Goal: Entertainment & Leisure: Consume media (video, audio)

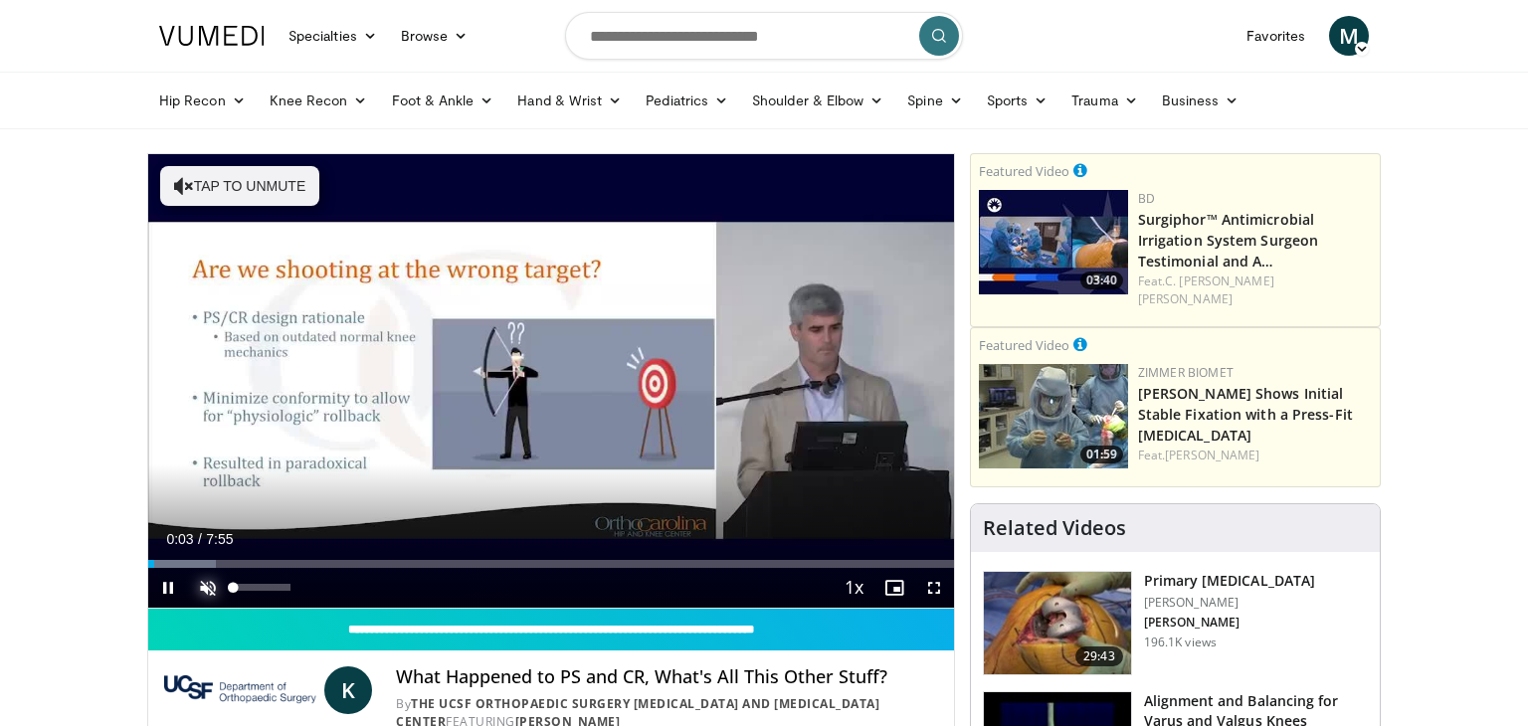
click at [213, 585] on span "Video Player" at bounding box center [208, 588] width 40 height 40
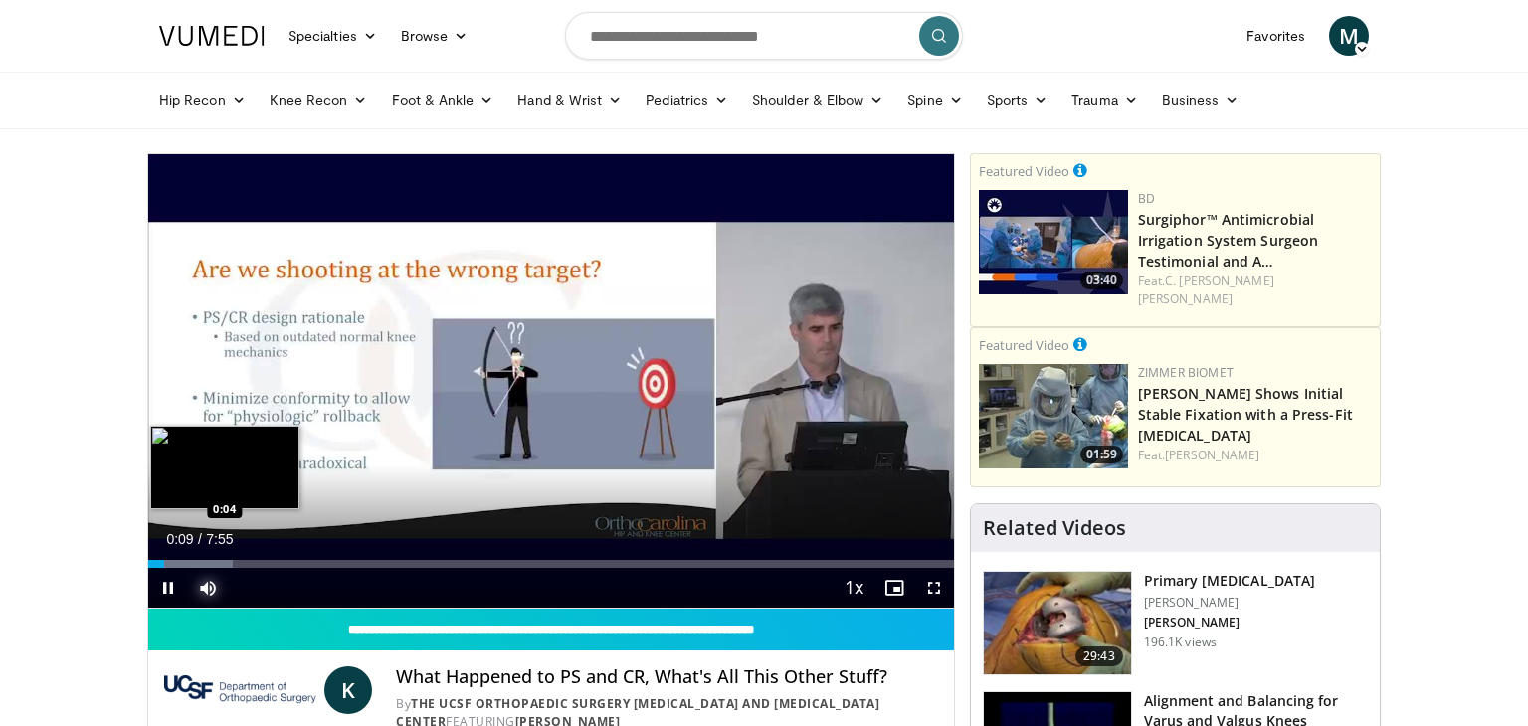
click at [154, 565] on div "0:09" at bounding box center [156, 564] width 16 height 8
click at [237, 565] on div "1:05" at bounding box center [203, 564] width 111 height 8
click at [221, 564] on div "0:56" at bounding box center [196, 564] width 96 height 8
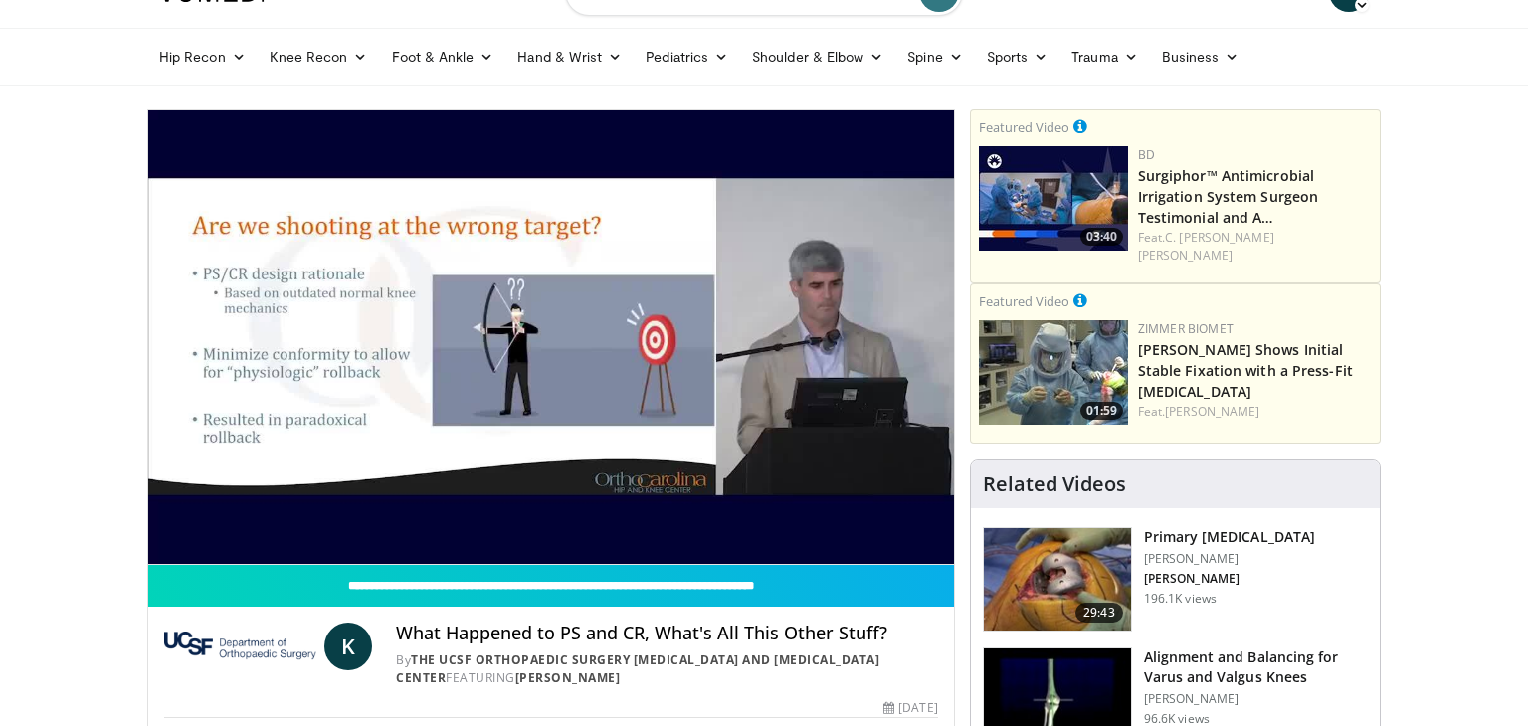
scroll to position [40, 0]
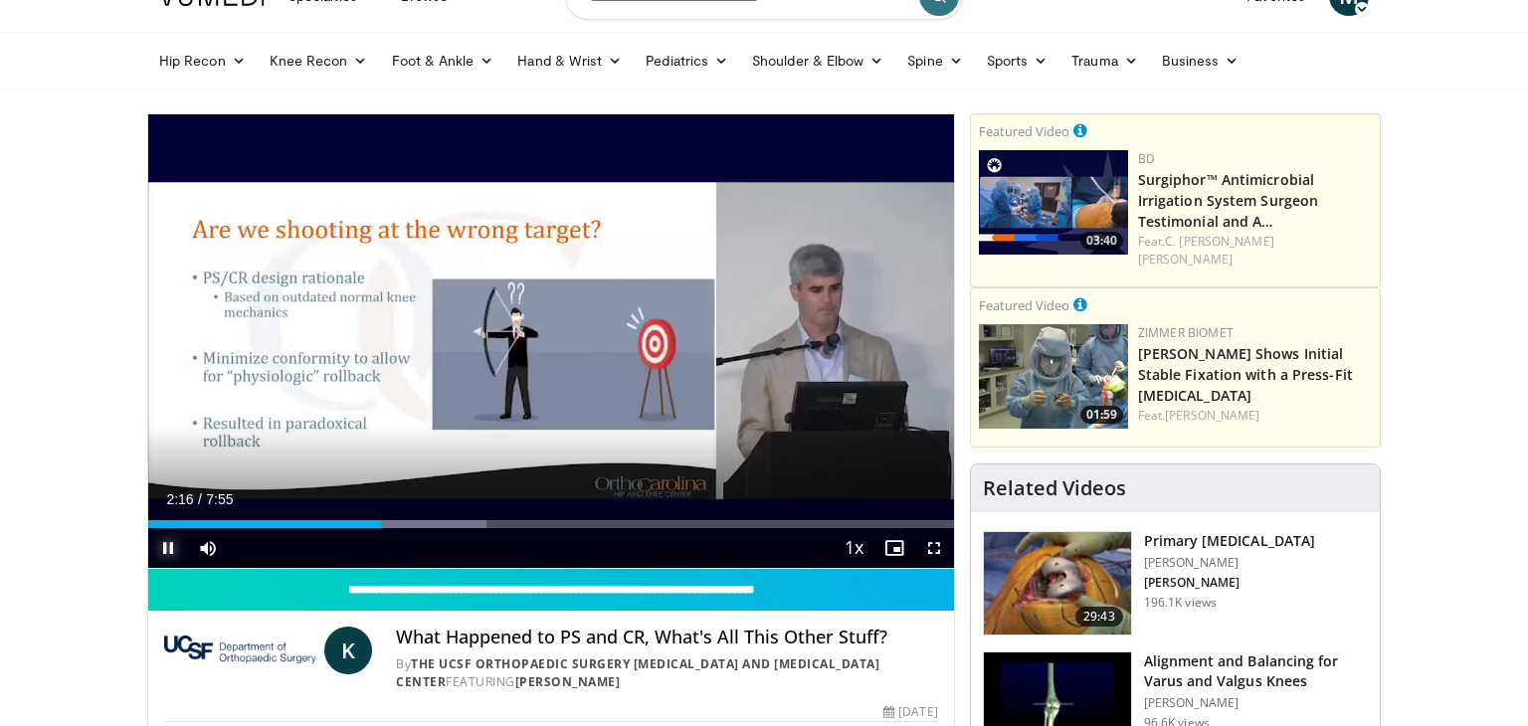
click at [168, 545] on span "Video Player" at bounding box center [168, 548] width 40 height 40
click at [168, 543] on span "Video Player" at bounding box center [168, 548] width 40 height 40
click at [425, 528] on div "Current Time 2:59 / Duration 7:55 Pause Skip Backward Skip Forward Mute 0% Load…" at bounding box center [551, 548] width 806 height 40
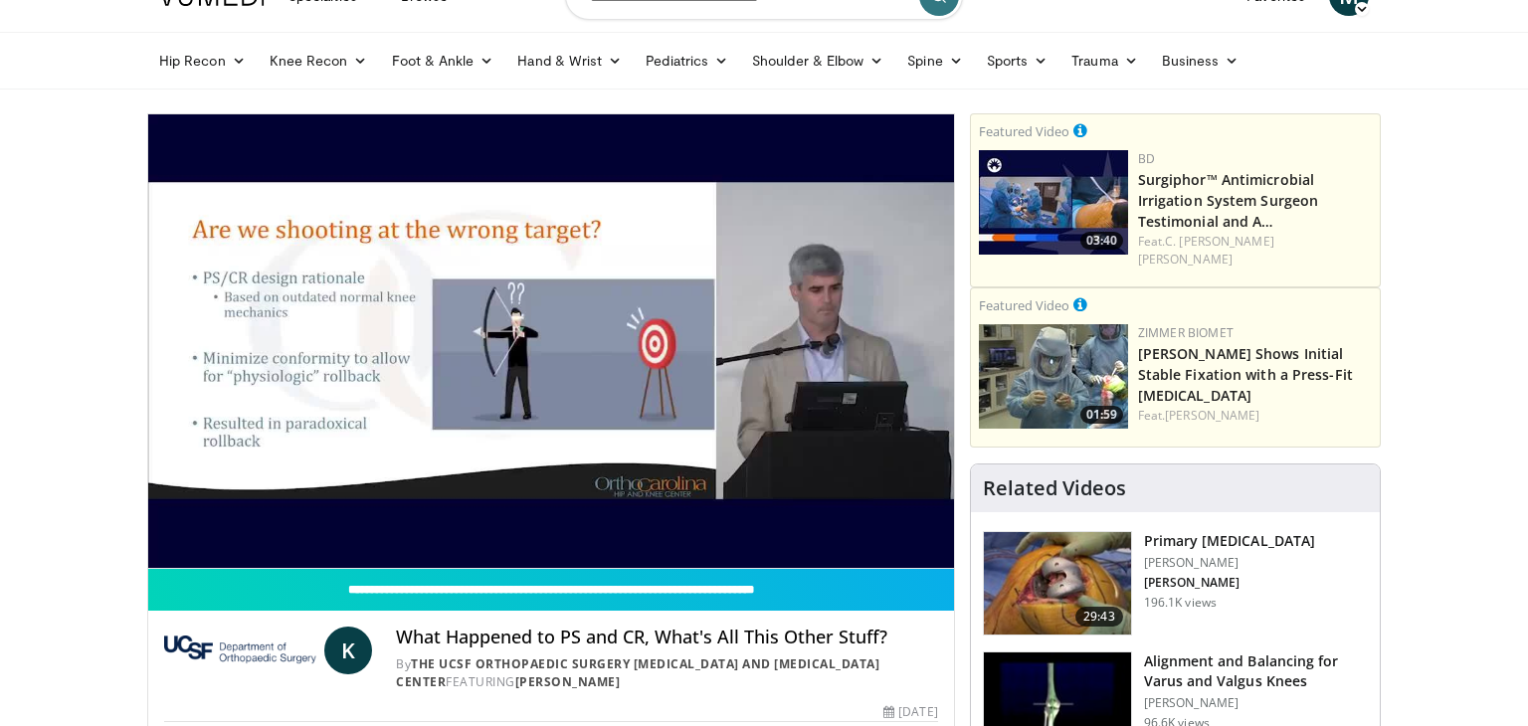
click at [423, 521] on div "10 seconds Tap to unmute" at bounding box center [551, 341] width 806 height 454
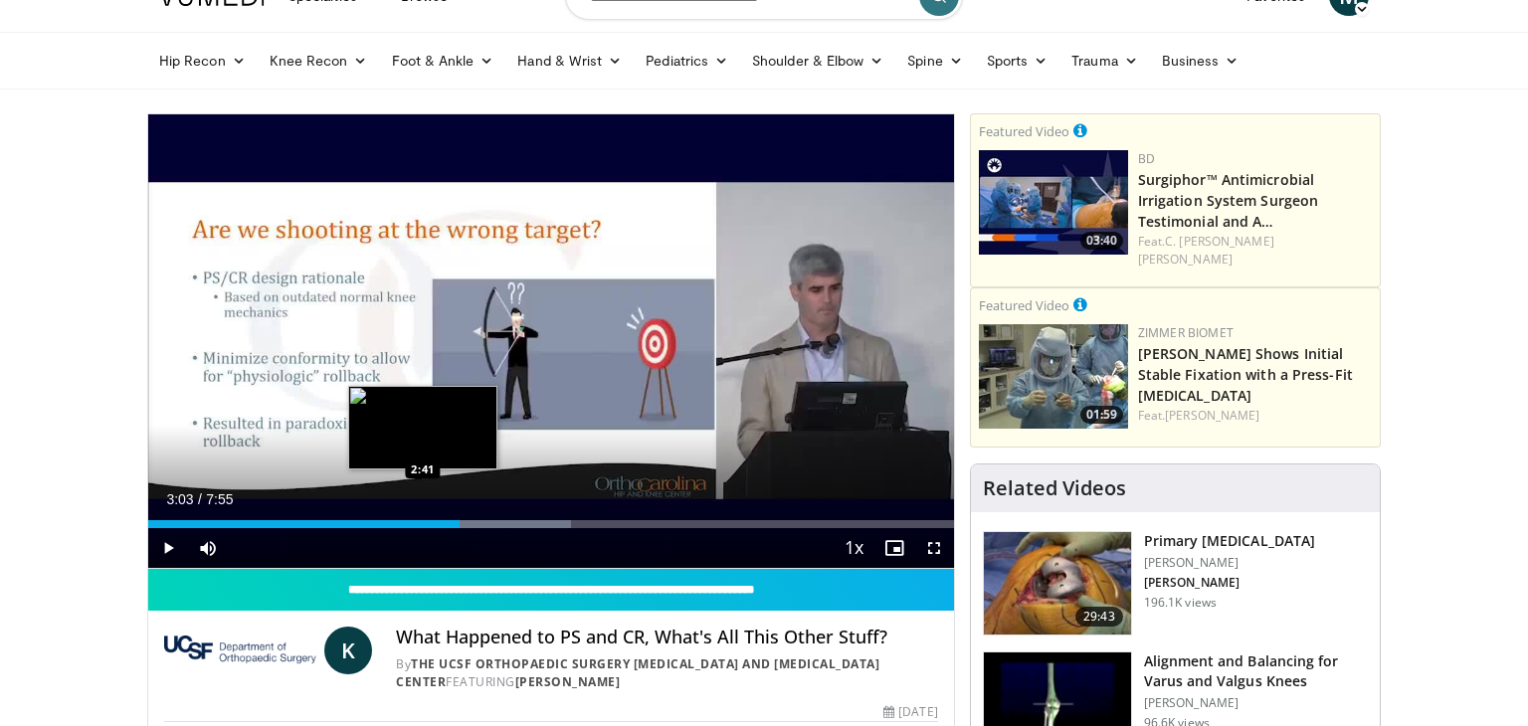
click at [423, 521] on div "3:03" at bounding box center [303, 524] width 311 height 8
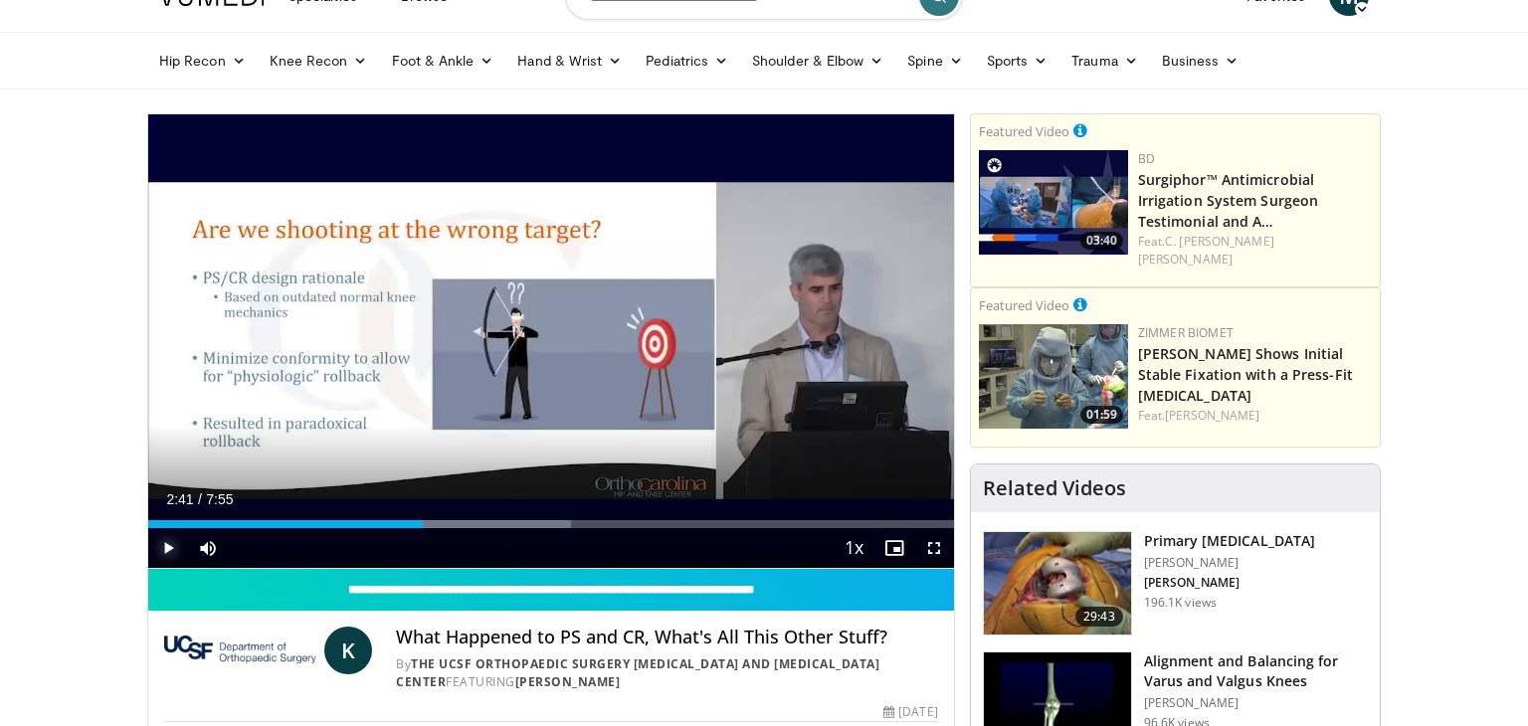
click at [177, 545] on span "Video Player" at bounding box center [168, 548] width 40 height 40
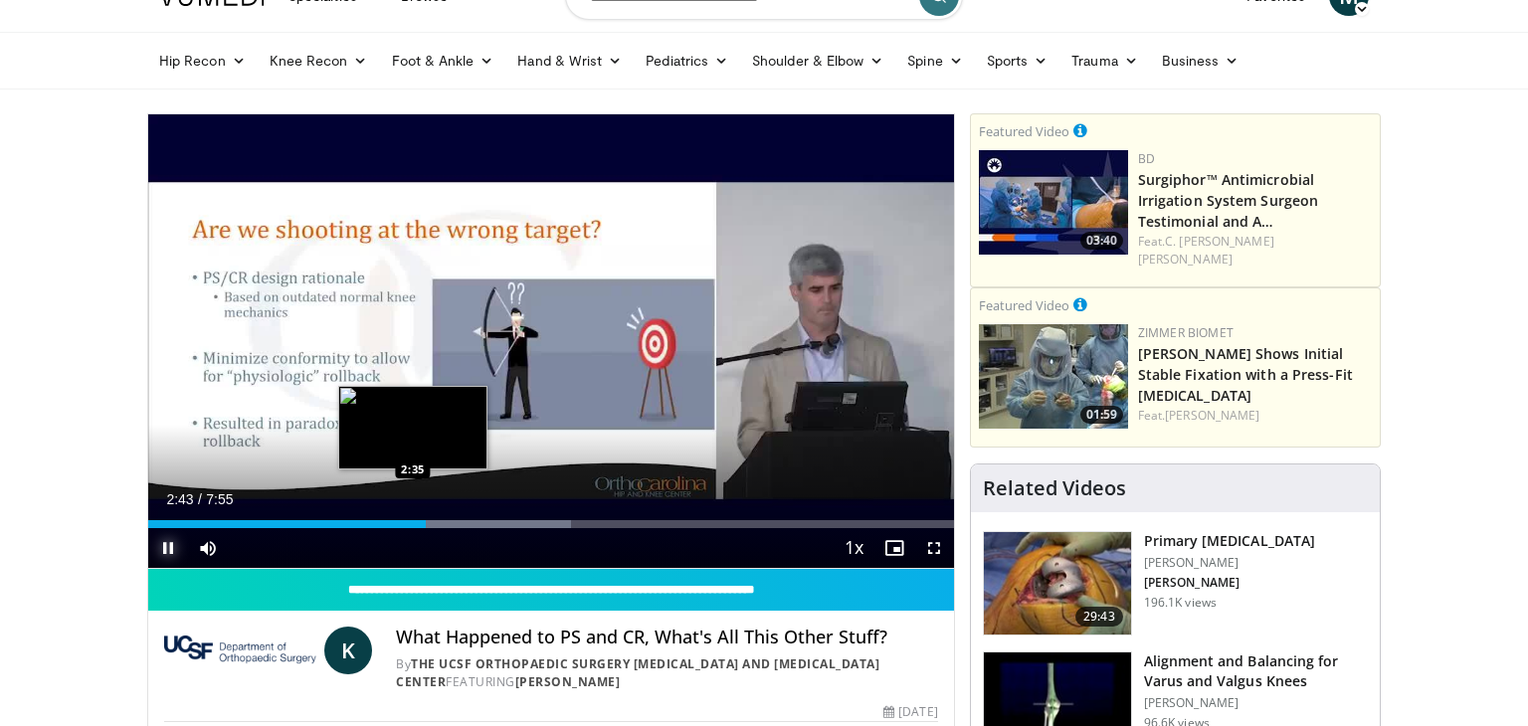
click at [413, 521] on div "2:43" at bounding box center [287, 524] width 278 height 8
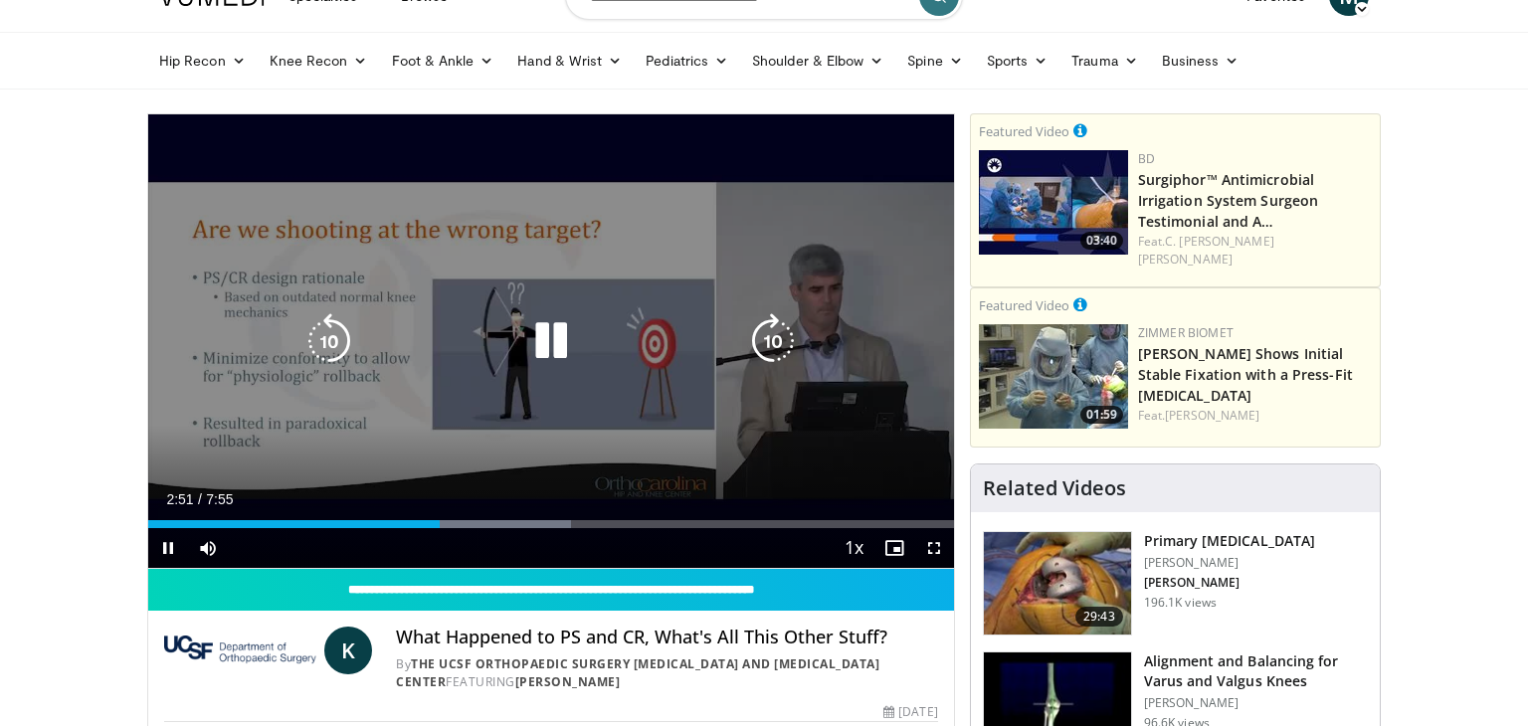
click at [341, 459] on div "10 seconds Tap to unmute" at bounding box center [551, 341] width 806 height 454
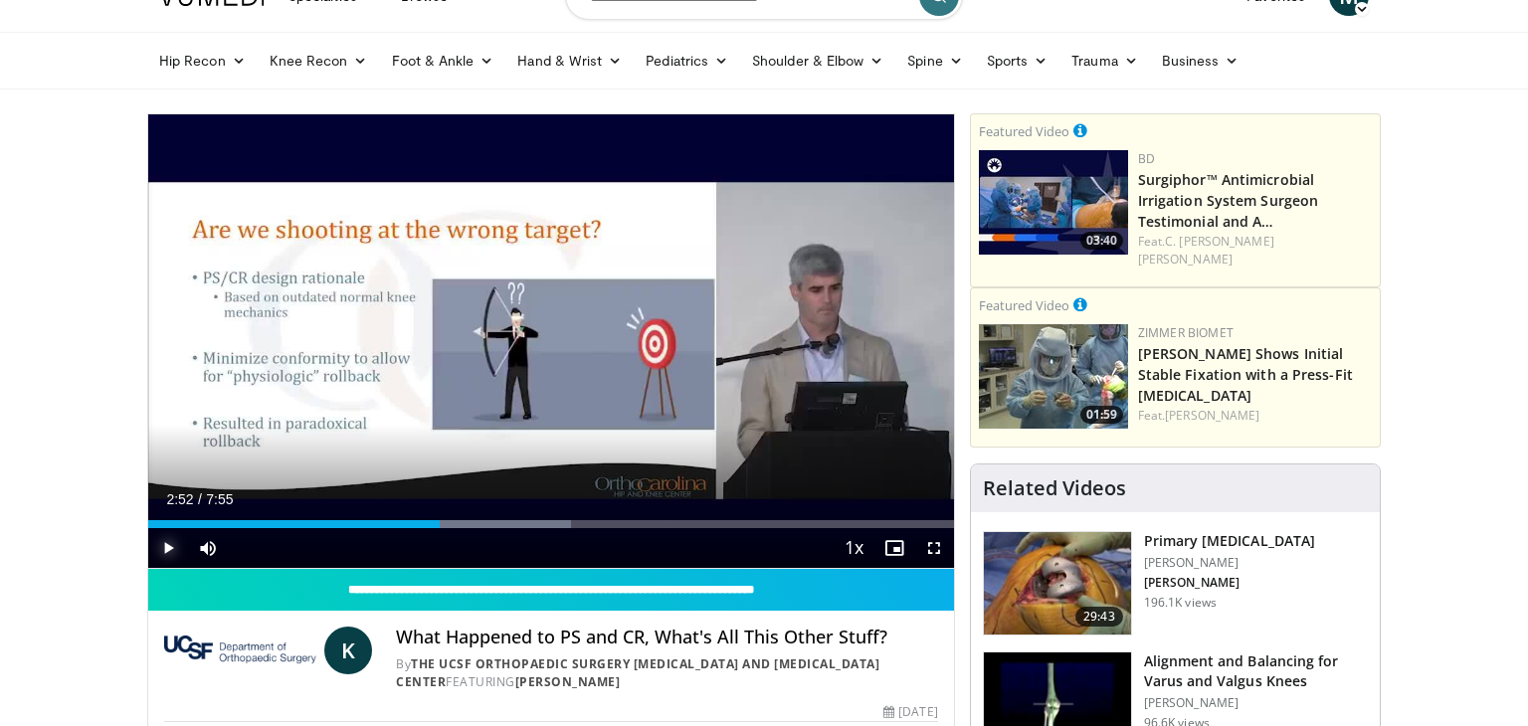
click at [164, 538] on span "Video Player" at bounding box center [168, 548] width 40 height 40
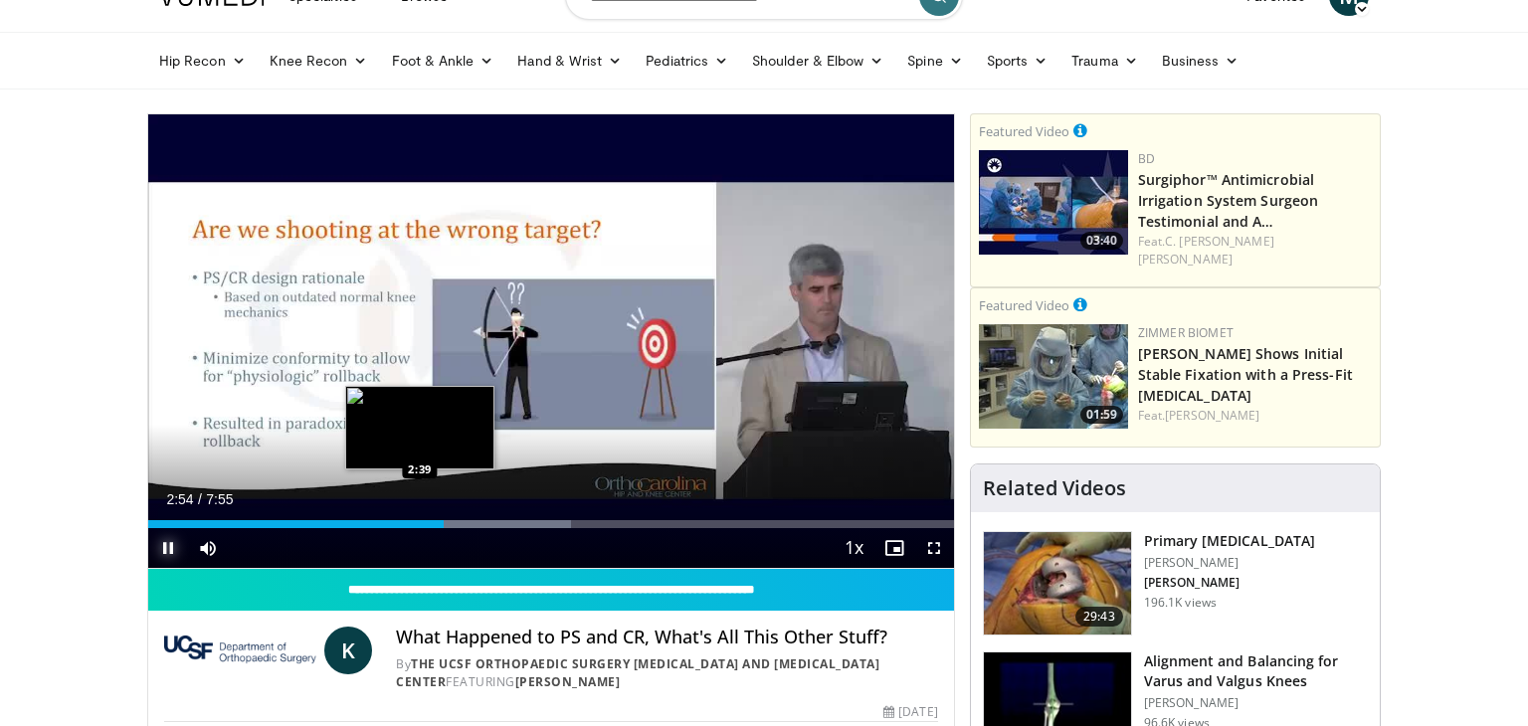
click at [419, 520] on div "2:54" at bounding box center [295, 524] width 295 height 8
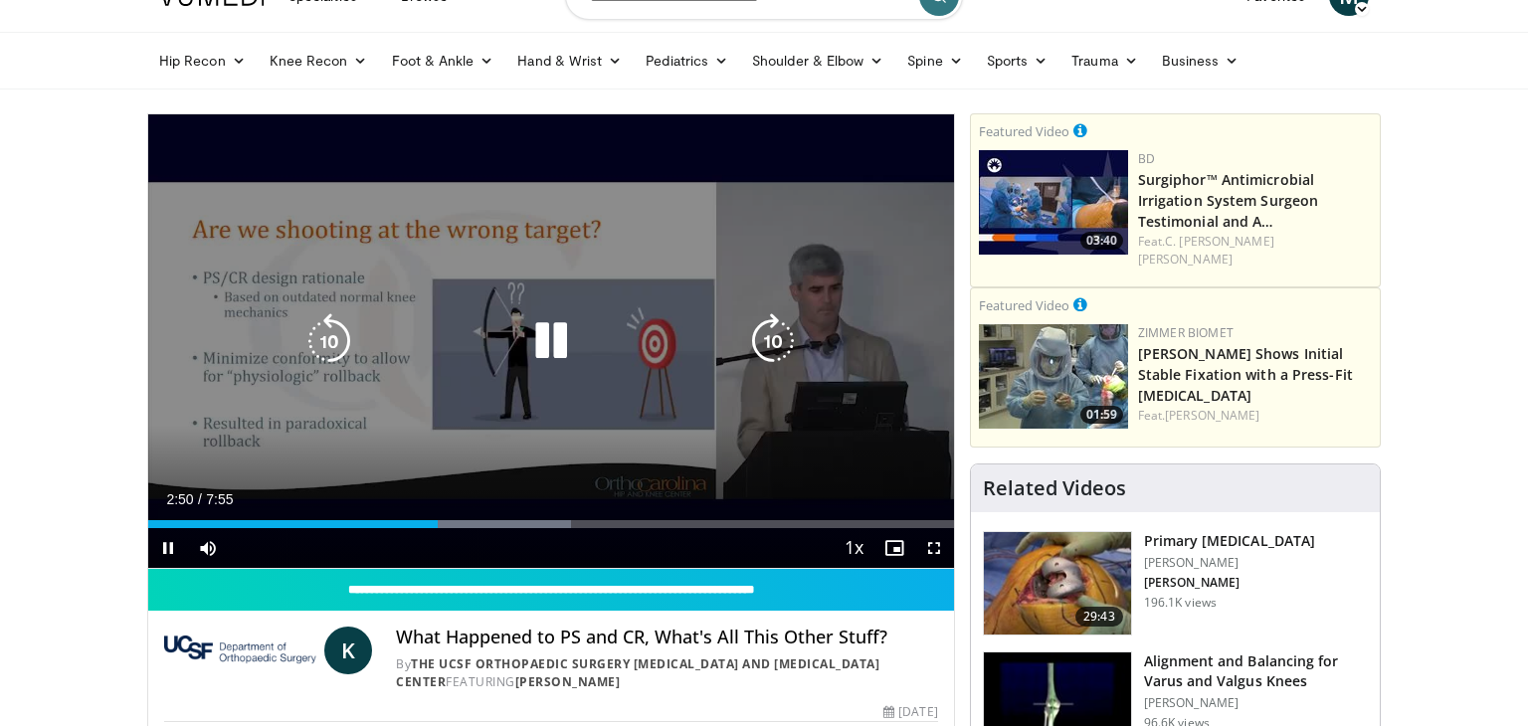
click at [546, 336] on icon "Video Player" at bounding box center [551, 341] width 56 height 56
click at [546, 341] on icon "Video Player" at bounding box center [551, 341] width 56 height 56
click at [560, 344] on icon "Video Player" at bounding box center [551, 341] width 56 height 56
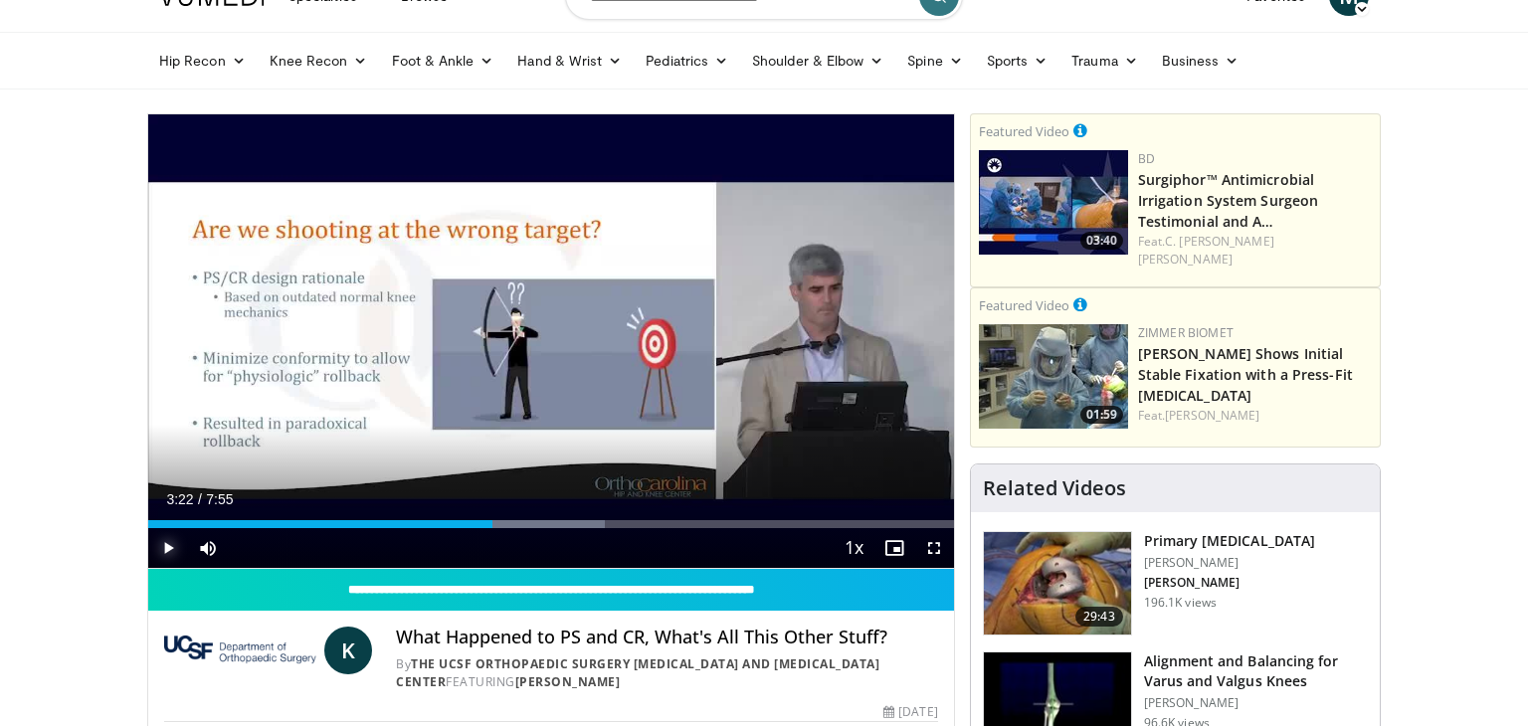
click at [174, 549] on span "Video Player" at bounding box center [168, 548] width 40 height 40
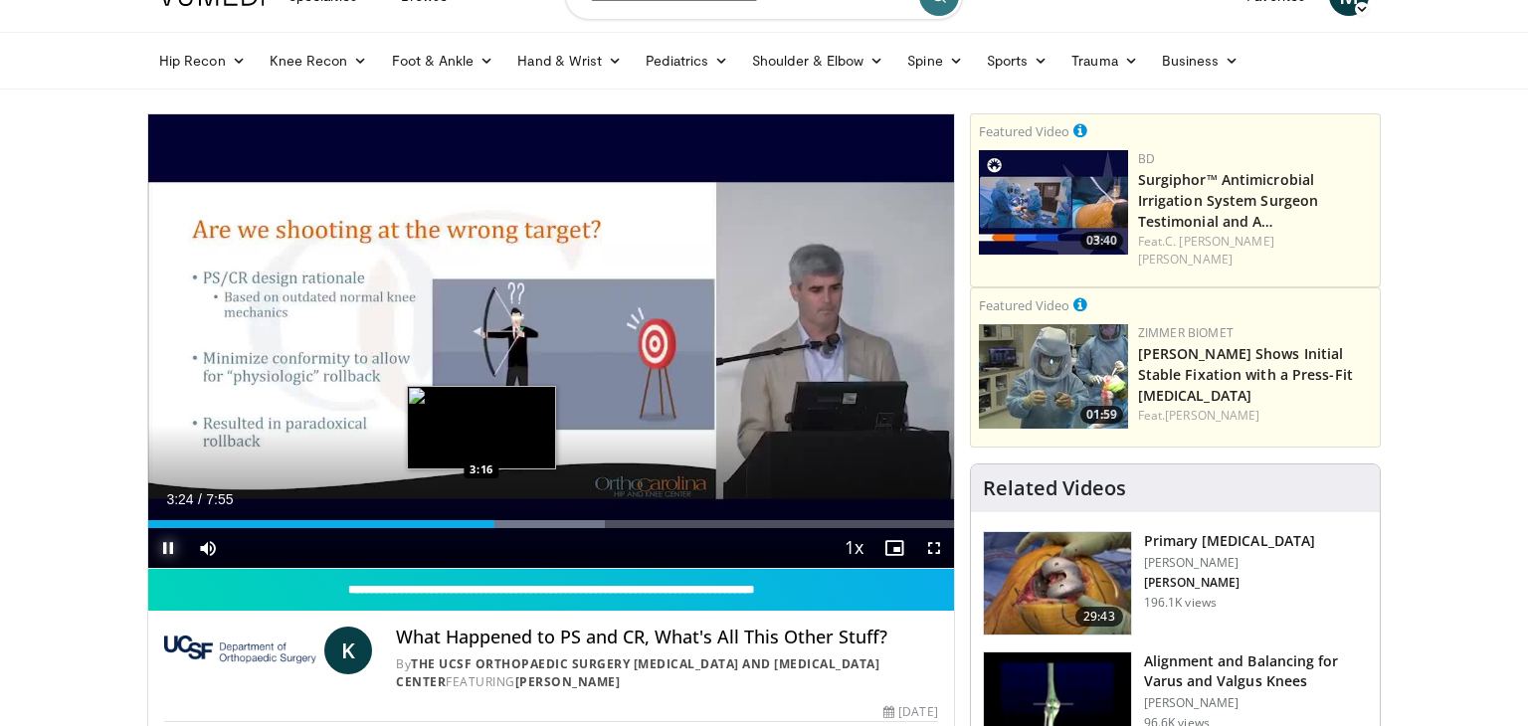
click at [481, 525] on div "3:24" at bounding box center [321, 524] width 346 height 8
click at [480, 520] on div "3:24" at bounding box center [321, 524] width 346 height 8
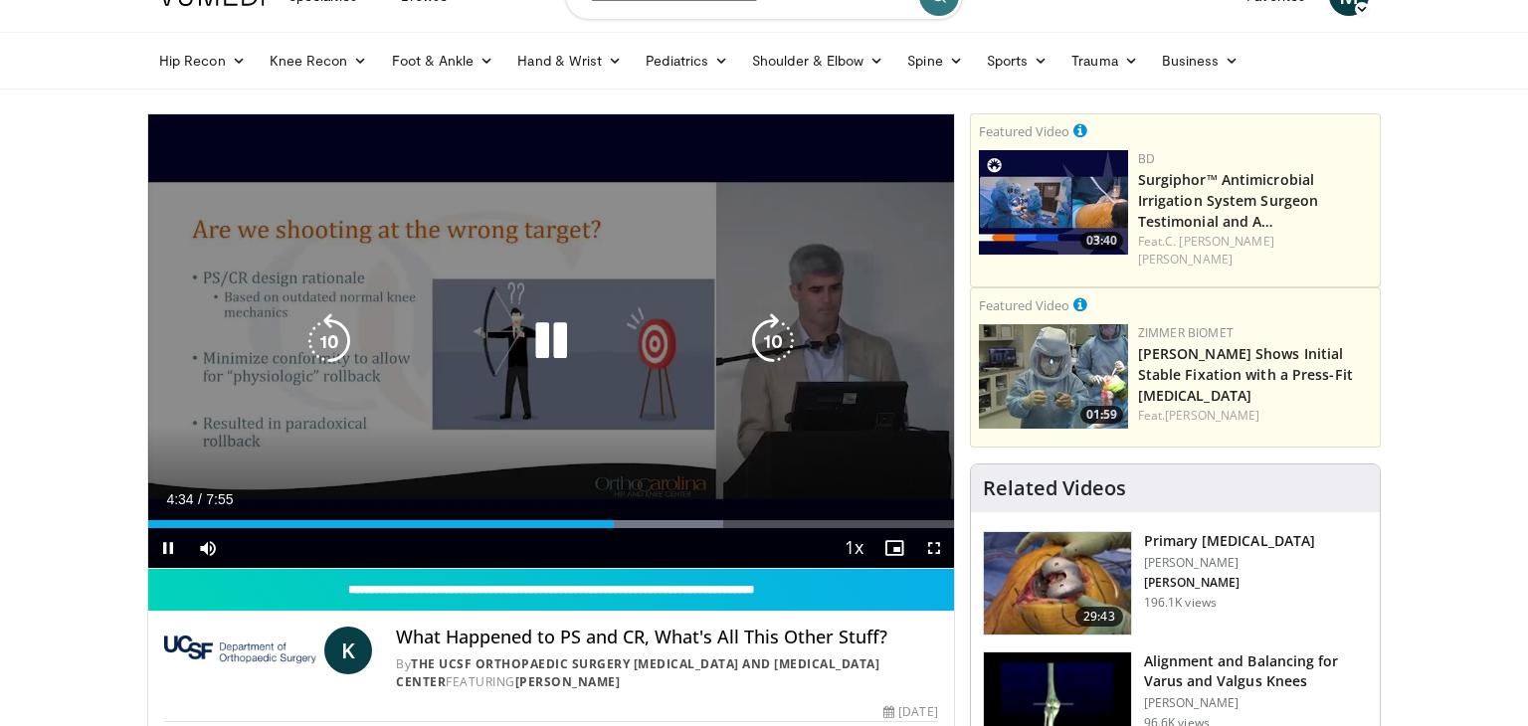
click at [525, 350] on icon "Video Player" at bounding box center [551, 341] width 56 height 56
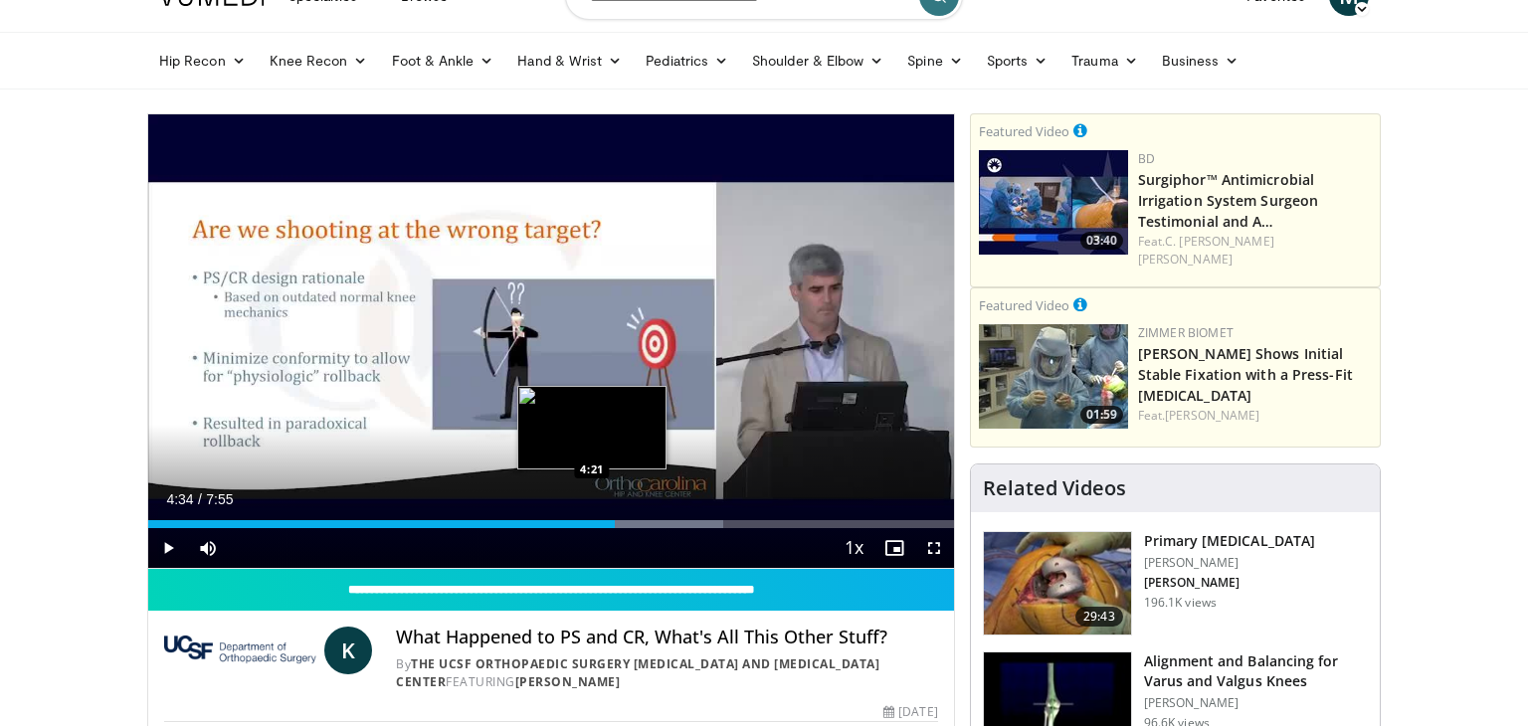
click at [591, 522] on div "4:34" at bounding box center [381, 524] width 467 height 8
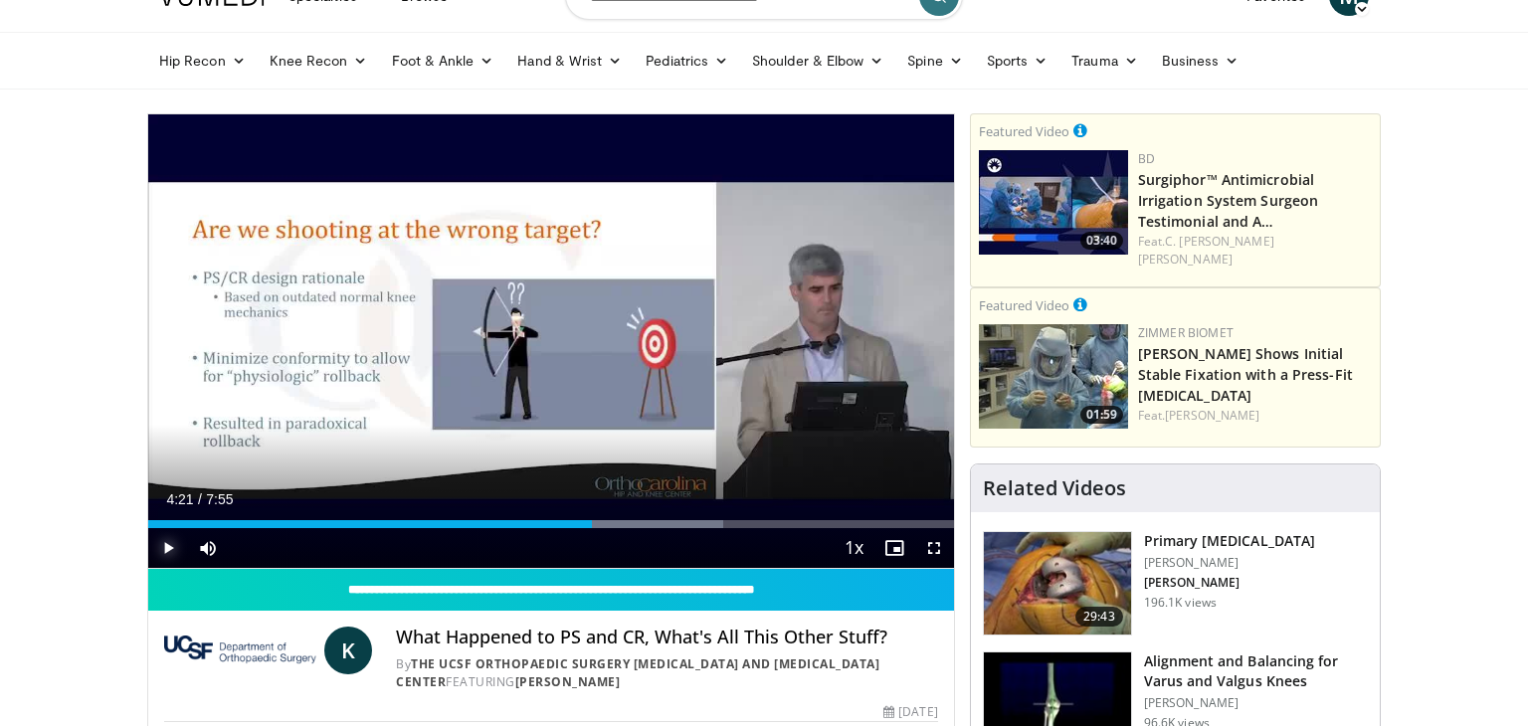
click at [173, 545] on span "Video Player" at bounding box center [168, 548] width 40 height 40
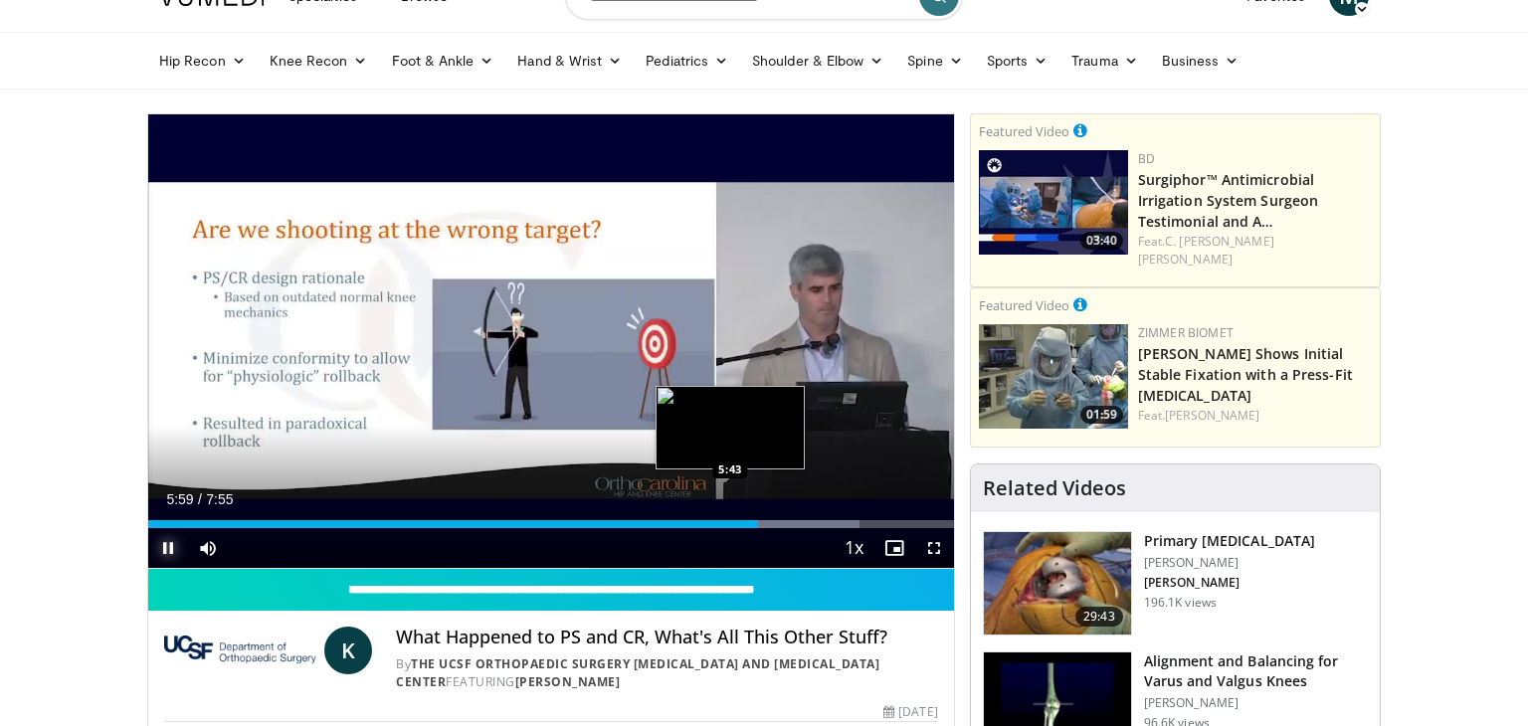
click at [730, 521] on div "5:59" at bounding box center [453, 524] width 610 height 8
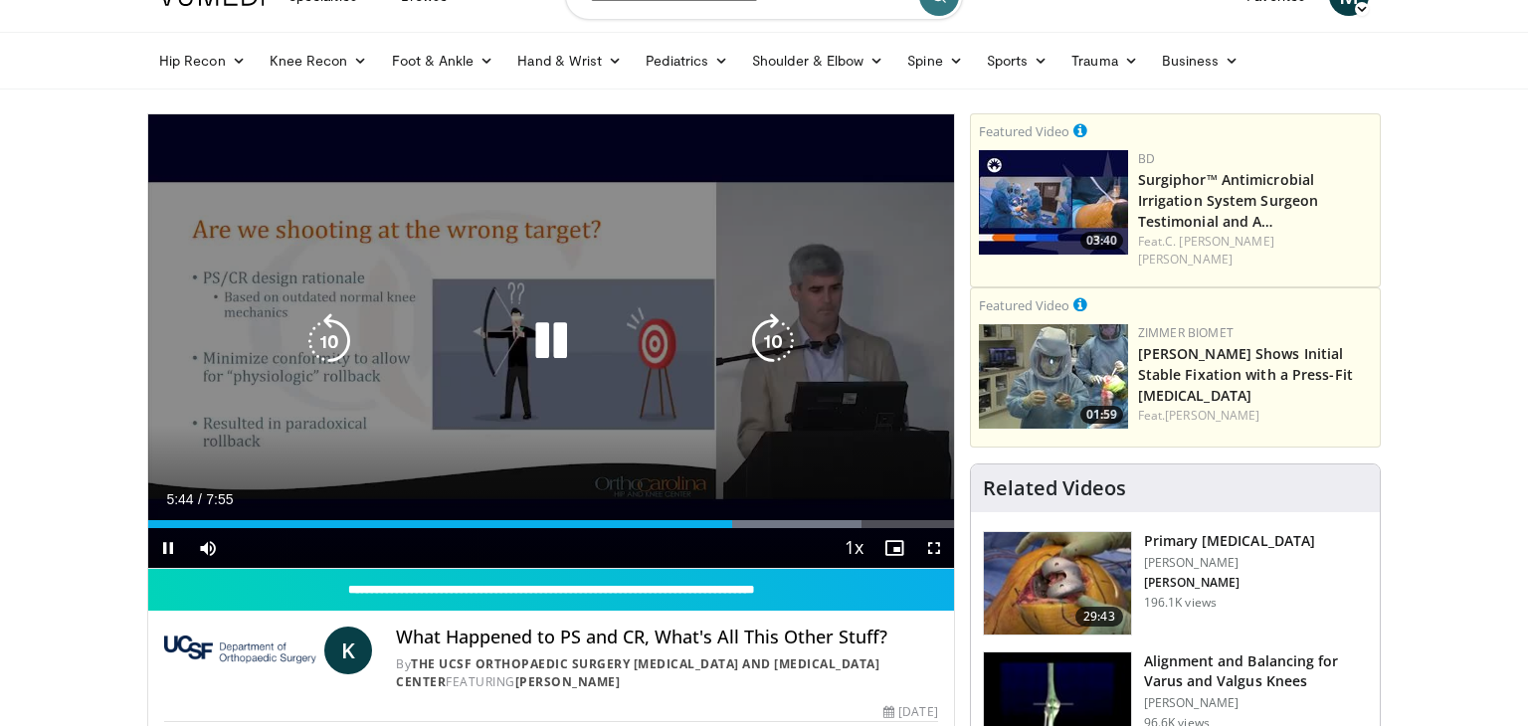
click at [568, 349] on icon "Video Player" at bounding box center [551, 341] width 56 height 56
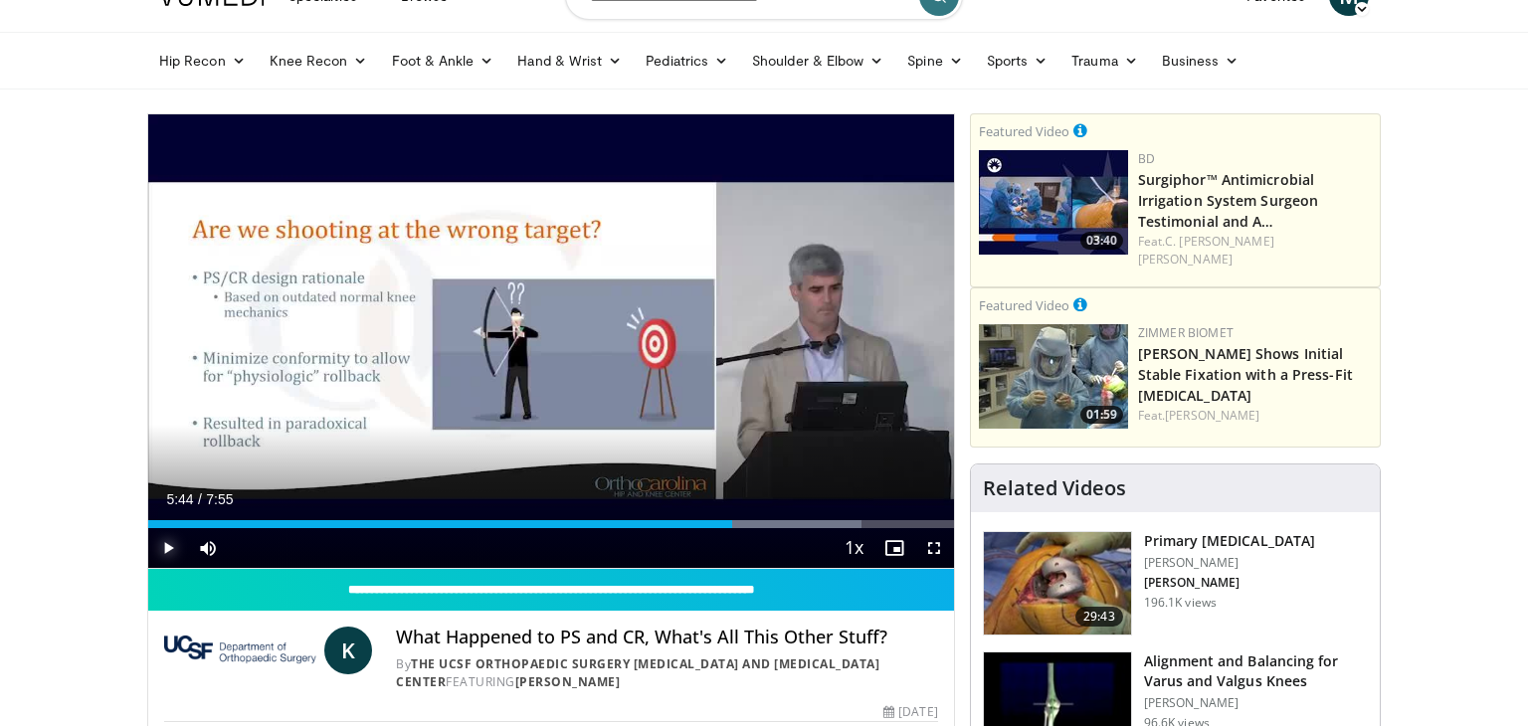
click at [161, 548] on span "Video Player" at bounding box center [168, 548] width 40 height 40
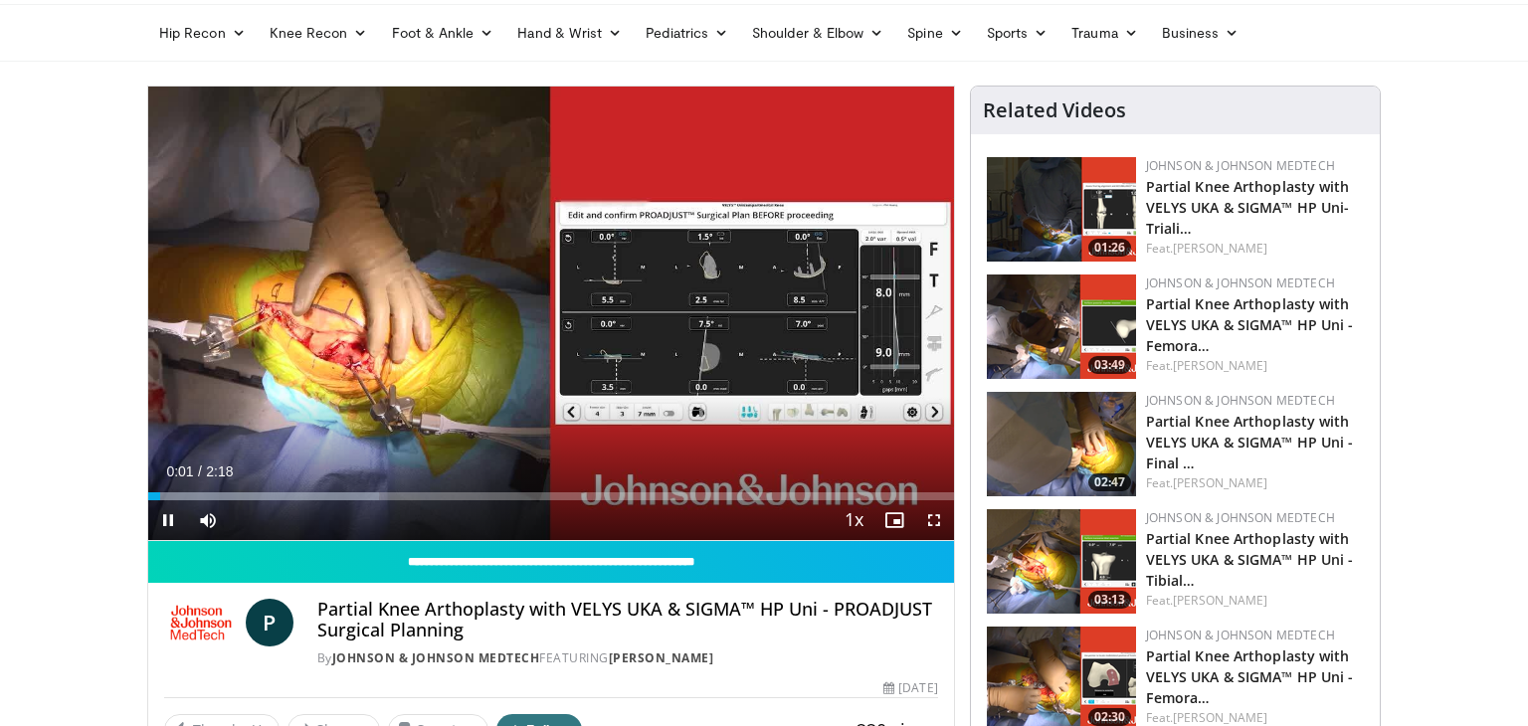
scroll to position [70, 0]
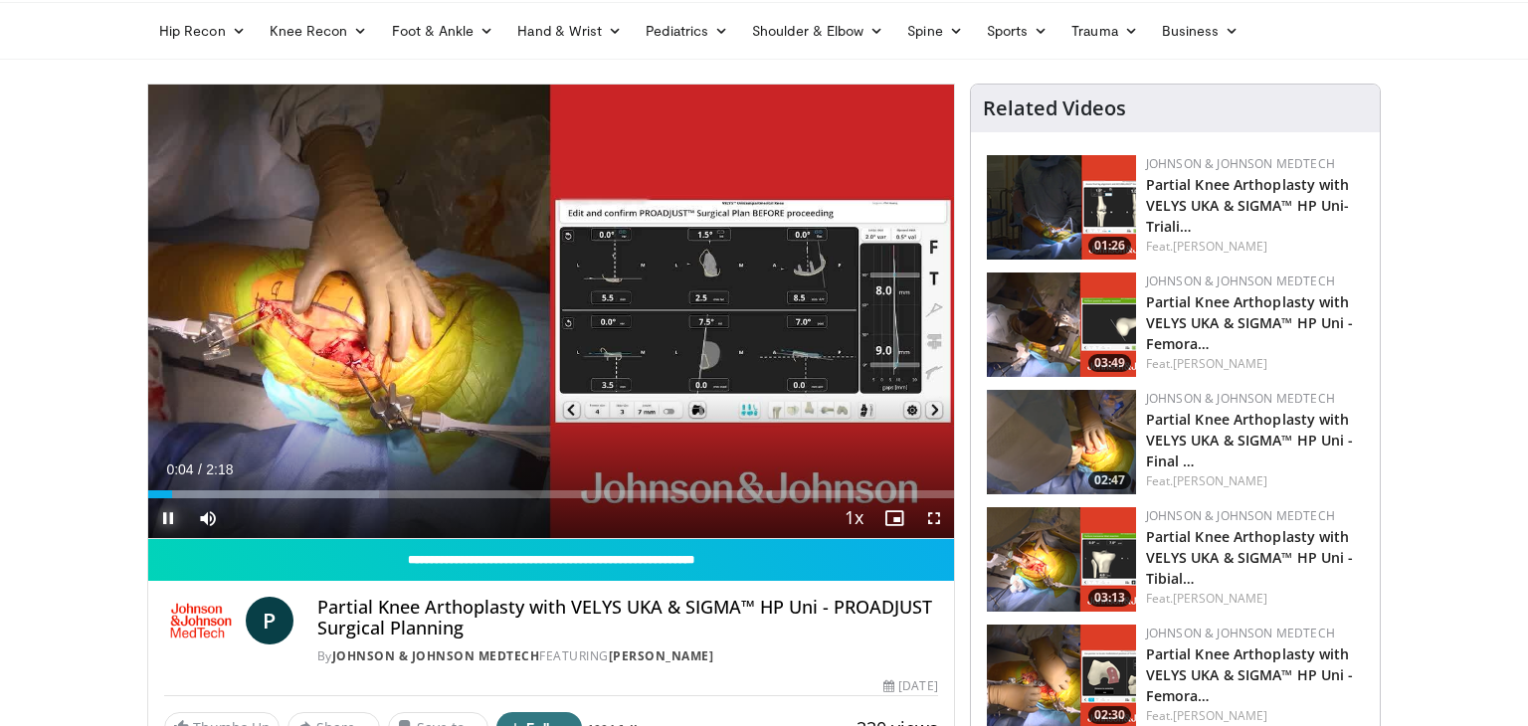
click at [168, 519] on span "Video Player" at bounding box center [168, 518] width 40 height 40
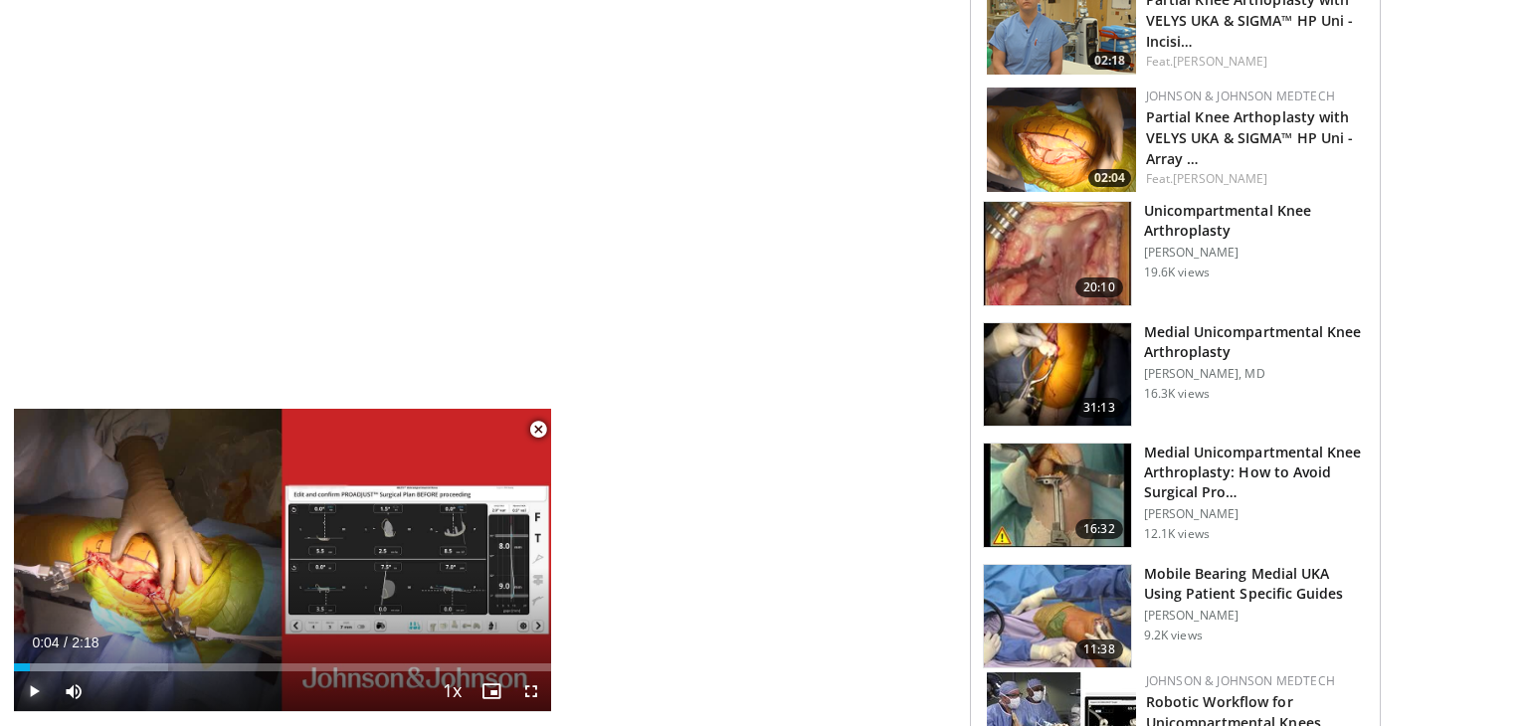
scroll to position [1448, 0]
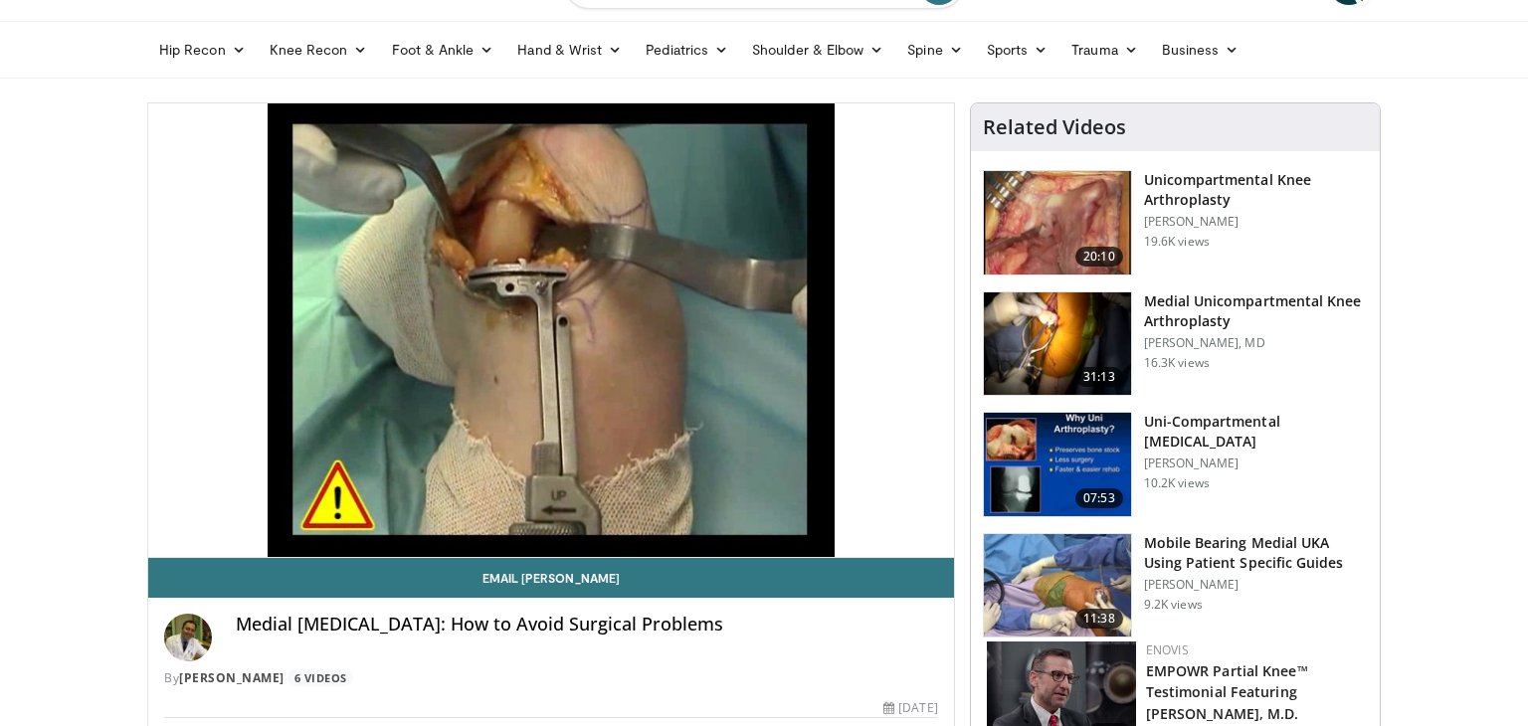
scroll to position [64, 0]
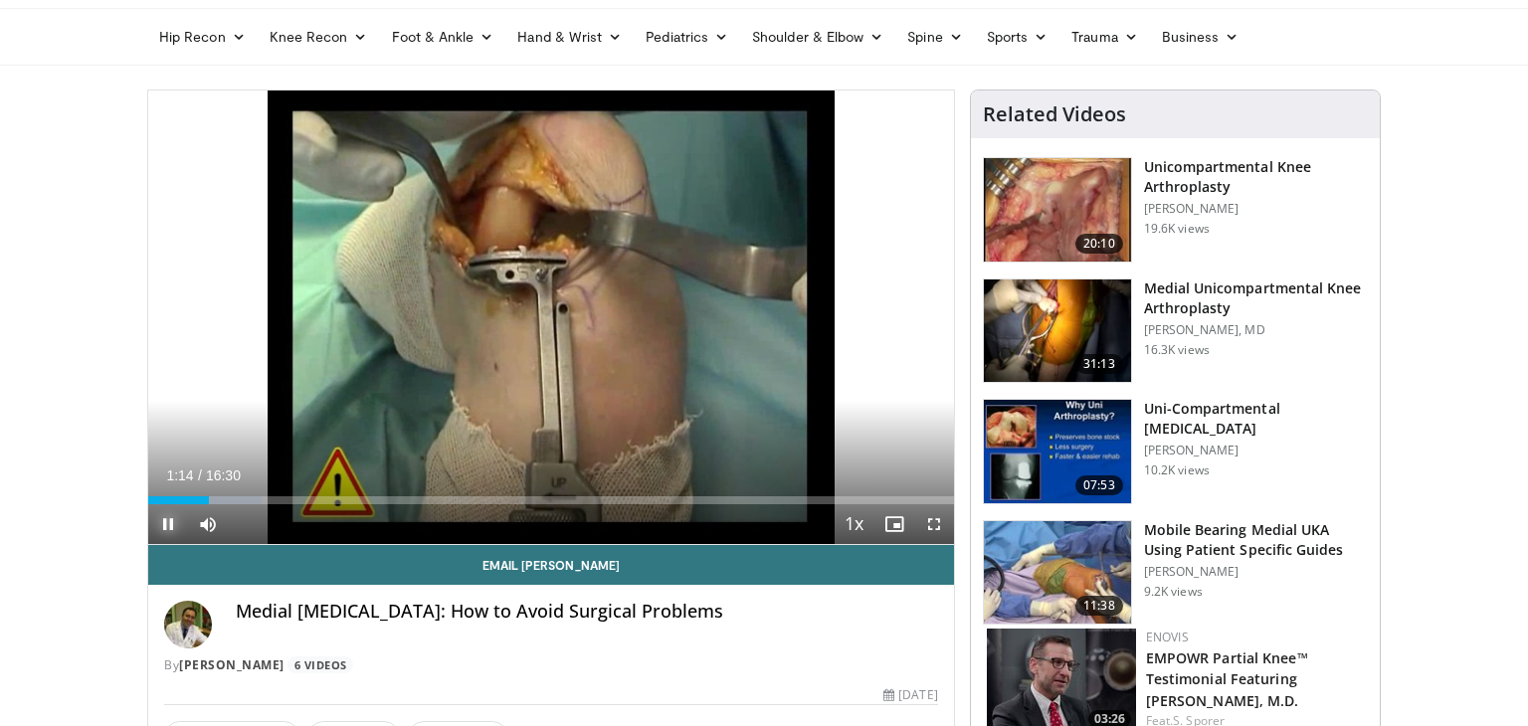
click at [165, 529] on span "Video Player" at bounding box center [168, 524] width 40 height 40
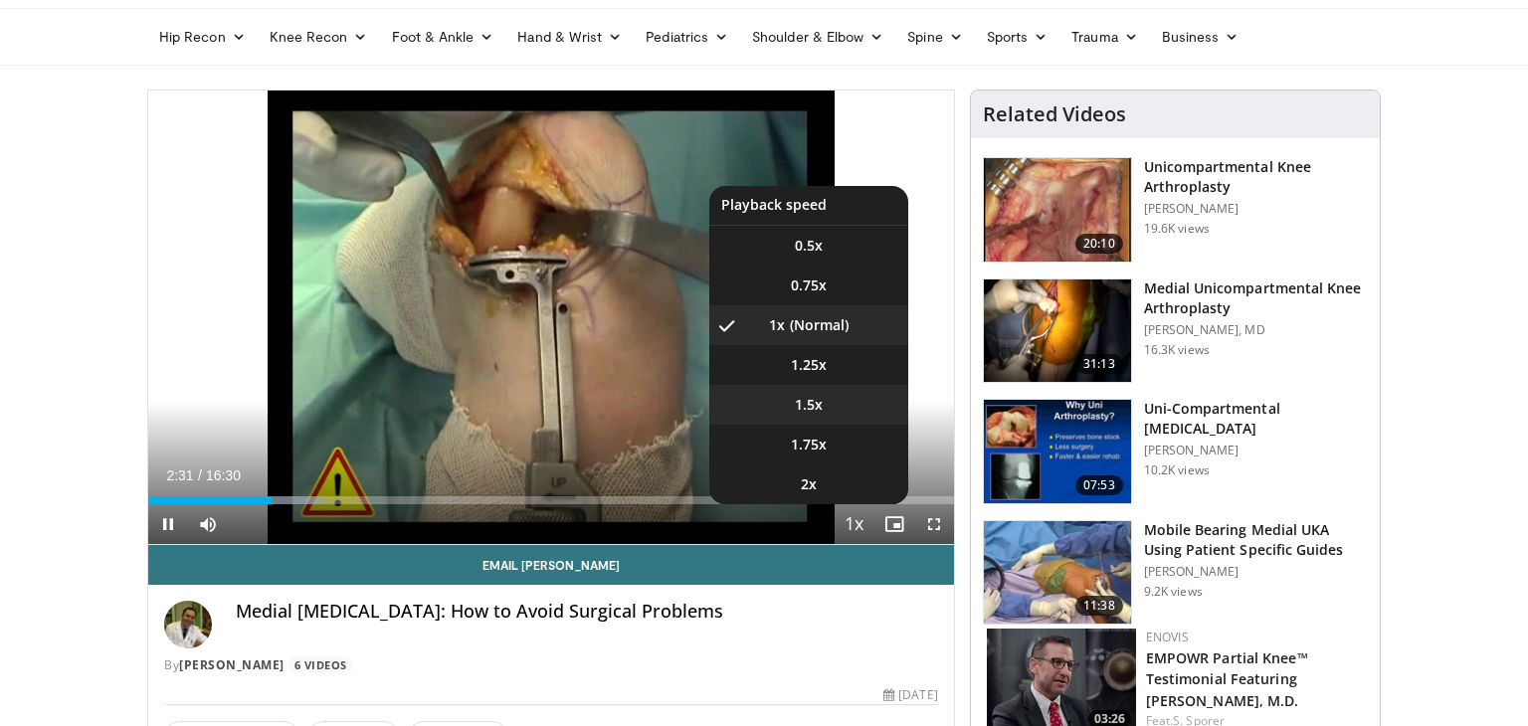
click at [834, 413] on li "1.5x" at bounding box center [808, 405] width 199 height 40
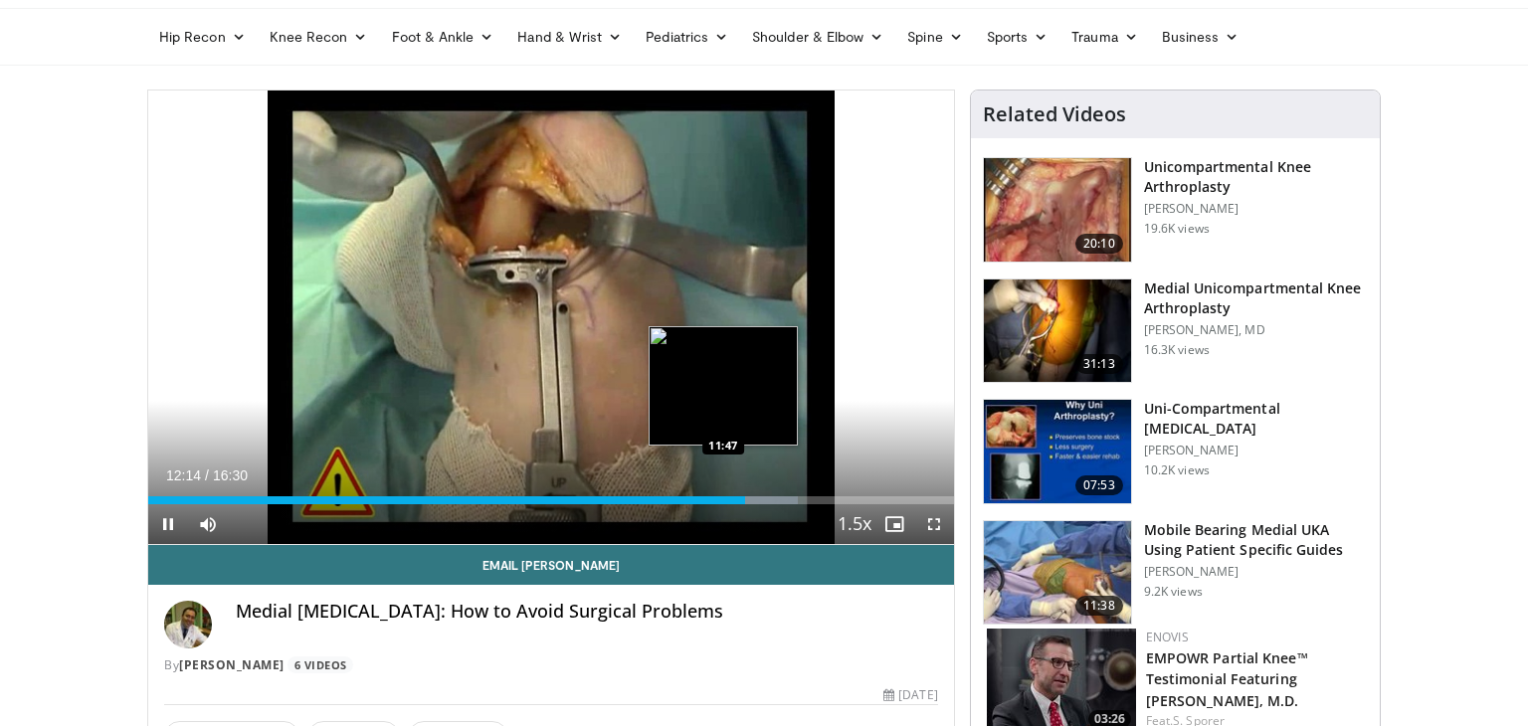
click at [723, 500] on div "12:14" at bounding box center [446, 500] width 597 height 8
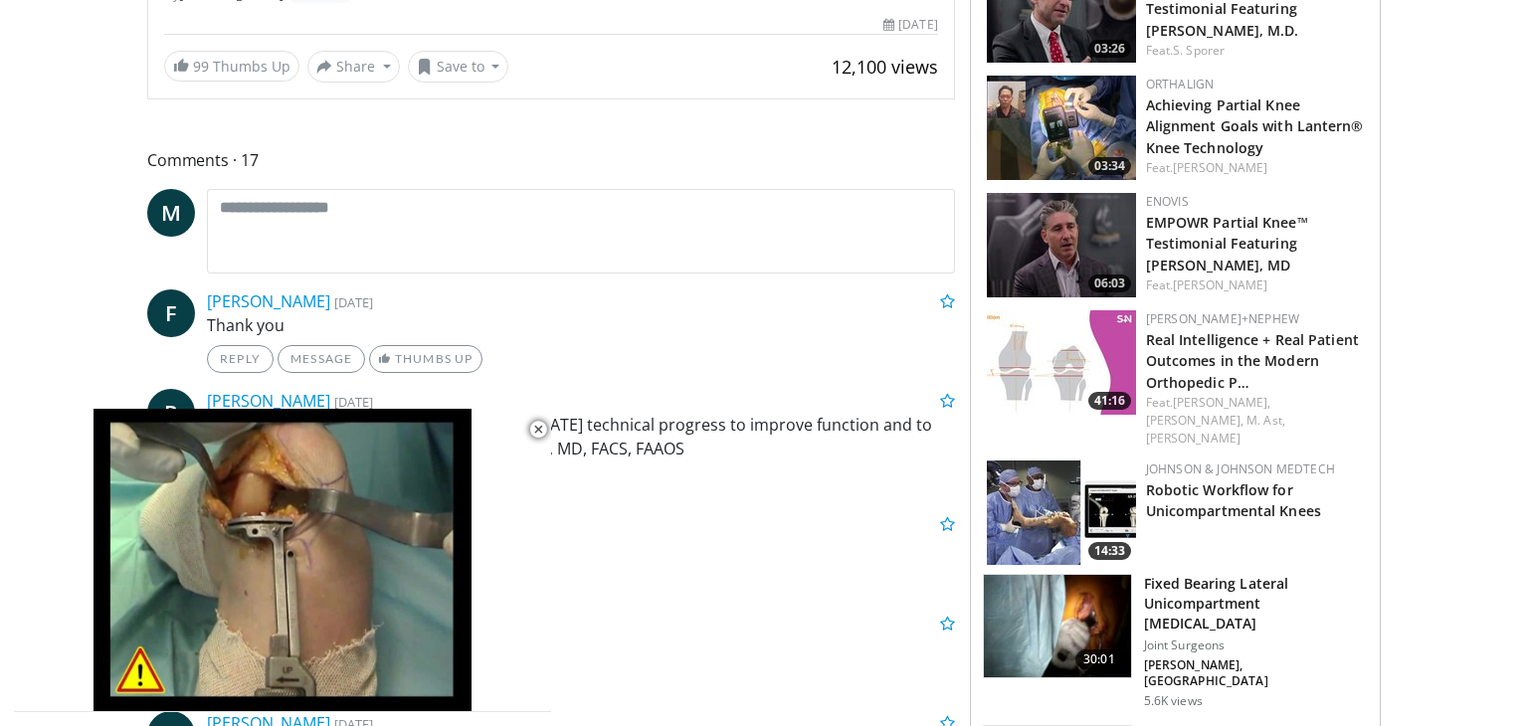
scroll to position [0, 0]
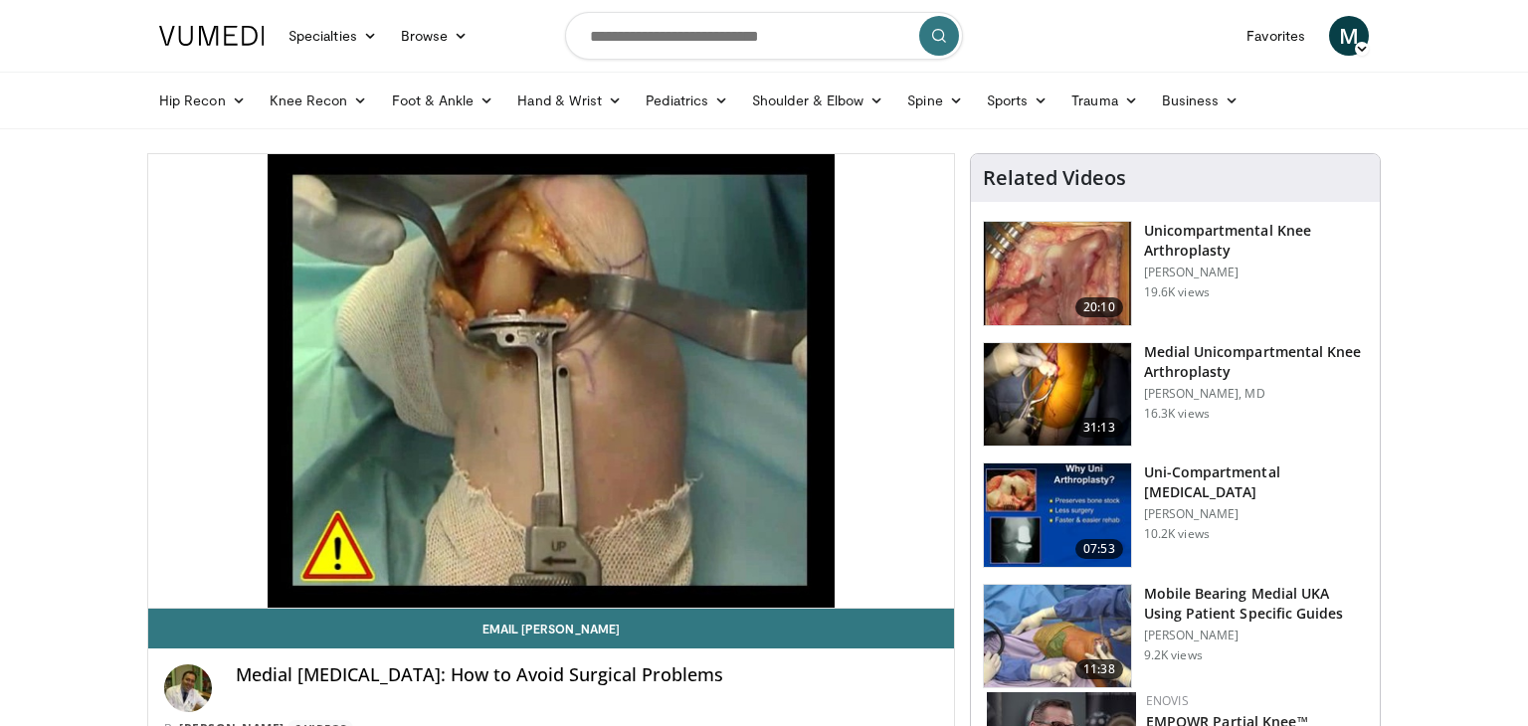
click at [1026, 373] on img at bounding box center [1057, 394] width 147 height 103
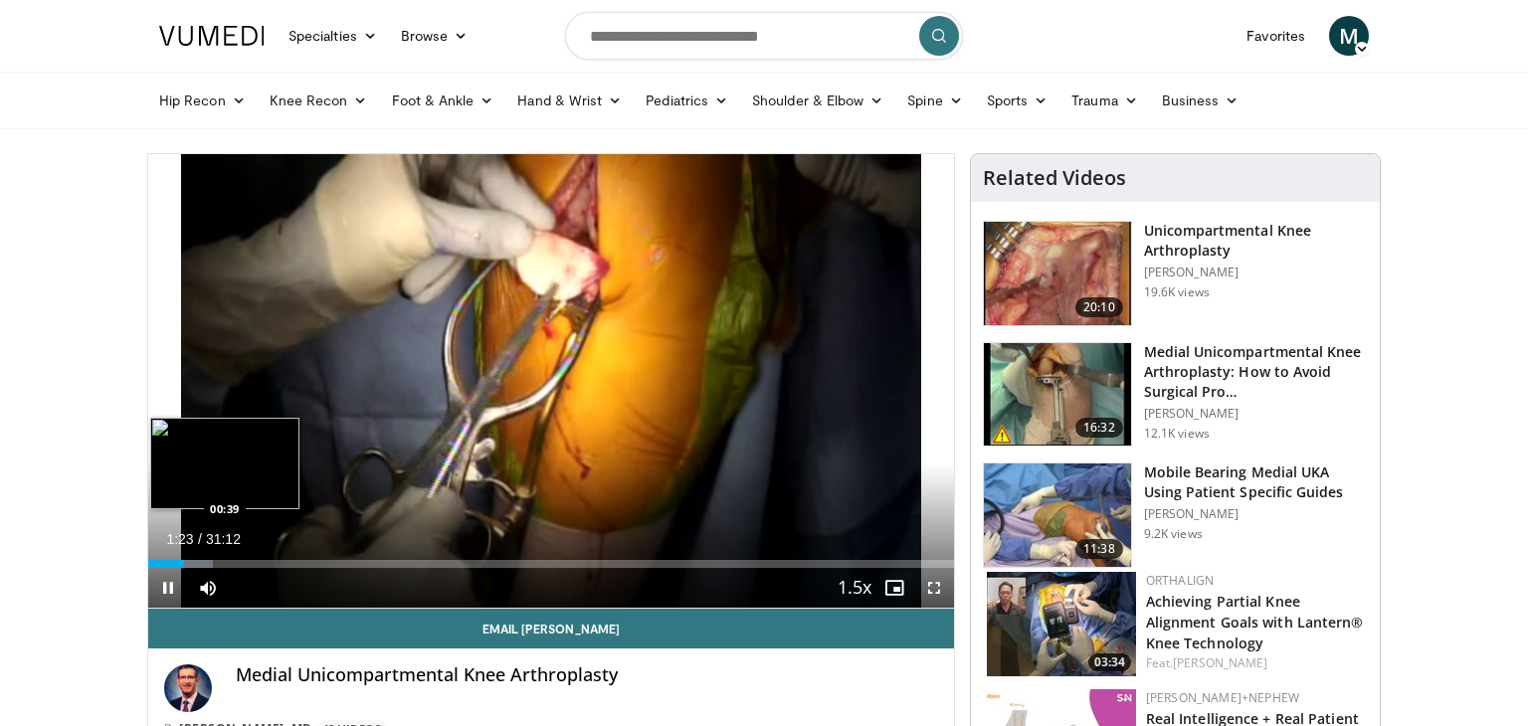
click at [165, 563] on div "01:23" at bounding box center [166, 564] width 36 height 8
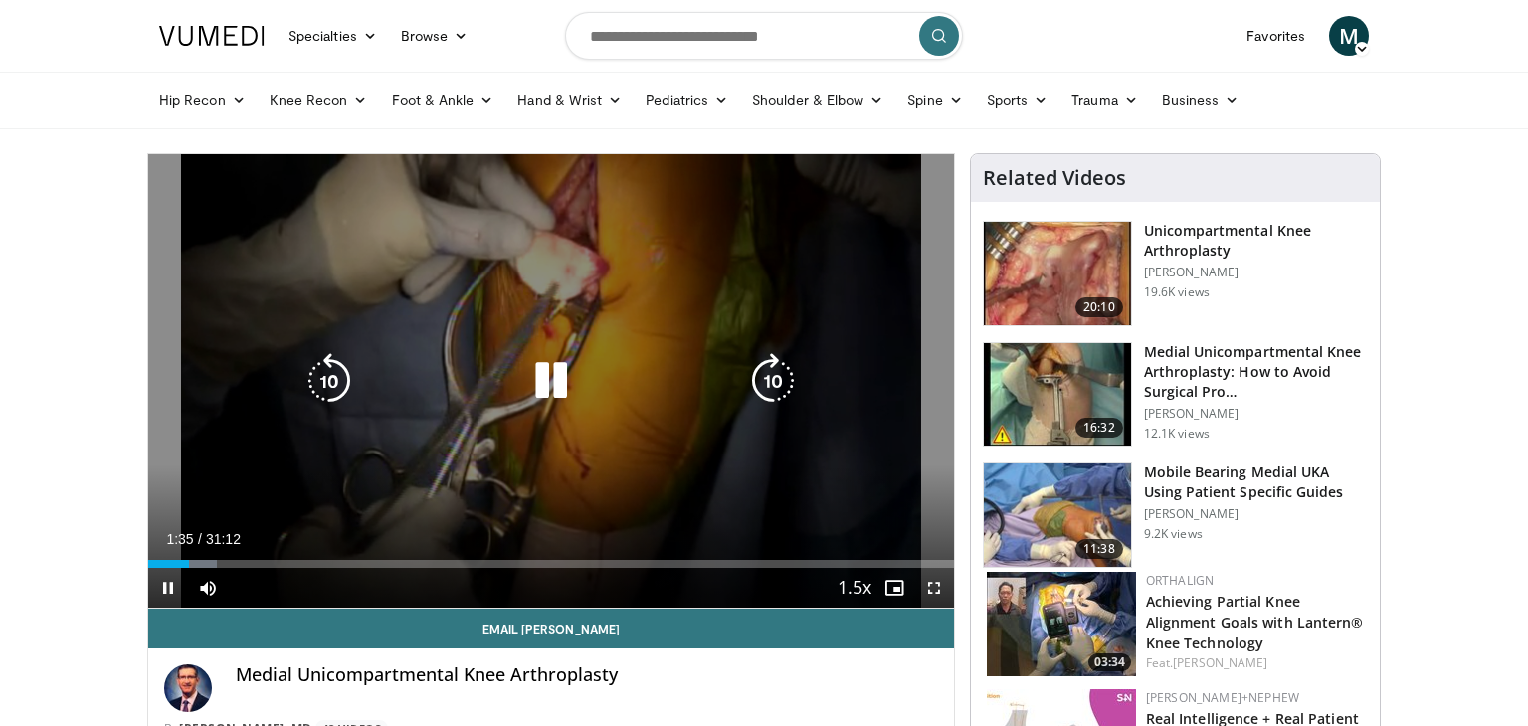
click at [336, 358] on icon "Video Player" at bounding box center [329, 381] width 56 height 56
click at [458, 337] on div "20 seconds Tap to unmute" at bounding box center [551, 381] width 806 height 454
click at [529, 379] on icon "Video Player" at bounding box center [551, 381] width 56 height 56
